Goal: Check status

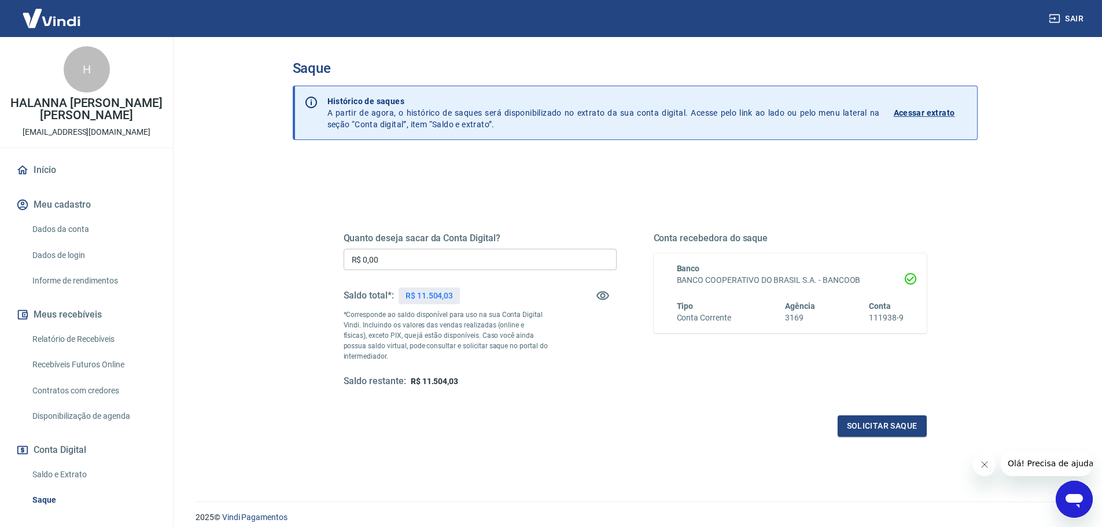
drag, startPoint x: 919, startPoint y: 112, endPoint x: 909, endPoint y: 113, distance: 10.5
click at [919, 112] on p "Acessar extrato" at bounding box center [924, 113] width 61 height 12
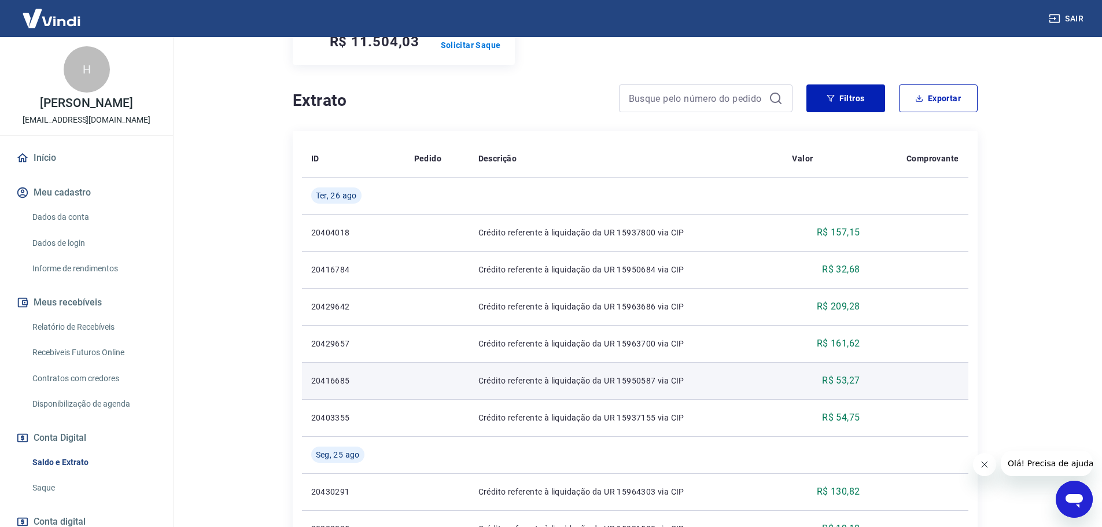
scroll to position [193, 0]
